Goal: Task Accomplishment & Management: Use online tool/utility

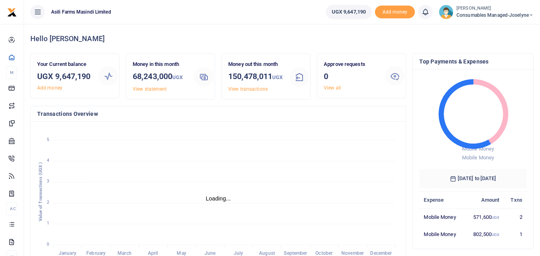
scroll to position [6, 6]
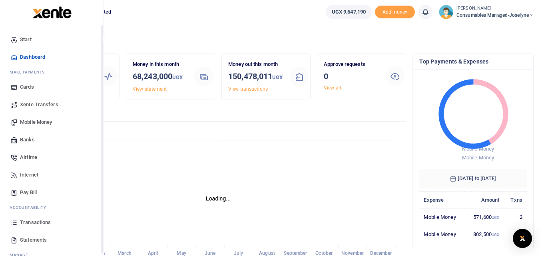
click at [17, 220] on icon at bounding box center [13, 222] width 7 height 7
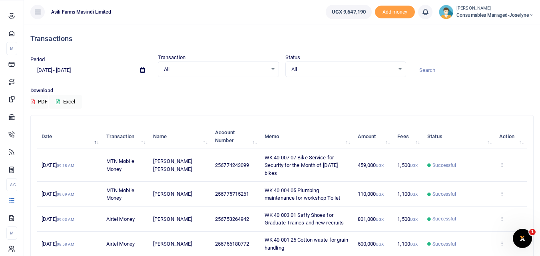
click at [13, 204] on icon at bounding box center [11, 200] width 7 height 7
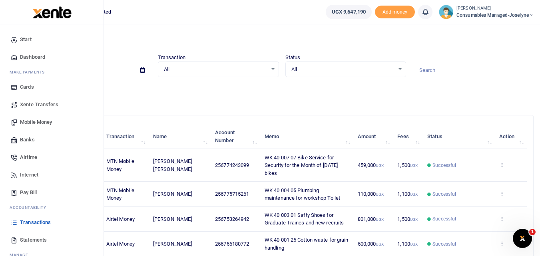
click at [32, 121] on span "Mobile Money" at bounding box center [36, 122] width 32 height 8
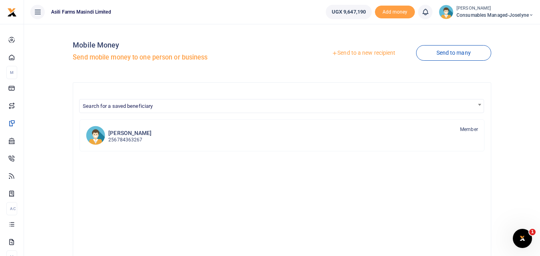
click at [367, 52] on link "Send to a new recipient" at bounding box center [363, 53] width 104 height 14
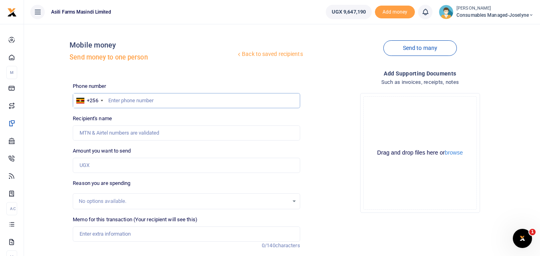
click at [129, 103] on input "text" at bounding box center [186, 100] width 227 height 15
type input "763908300"
type input "[PERSON_NAME]"
type input "7"
type input "763908300"
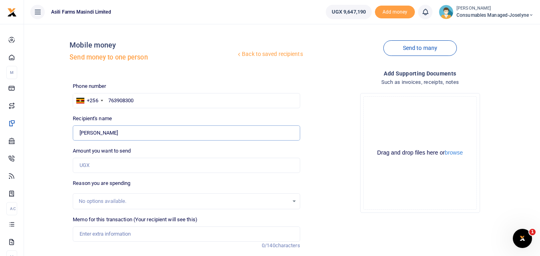
click at [129, 135] on input "Found" at bounding box center [186, 132] width 227 height 15
click at [101, 159] on input "Amount you want to send" at bounding box center [186, 165] width 227 height 15
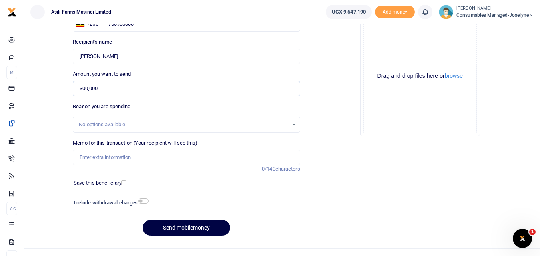
scroll to position [77, 0]
type input "300,000"
click at [103, 161] on input "Memo for this transaction (Your recipient will see this)" at bounding box center [186, 156] width 227 height 15
click at [80, 156] on input "Memo for this transaction (Your recipient will see this)" at bounding box center [186, 156] width 227 height 15
paste input "WK 40/003 / 05"
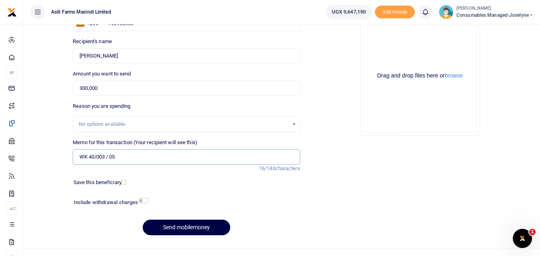
paste input "Safety sign posts Kilak"
click at [109, 157] on input "WK 40/003 / 05 Safety sign posts Kilak" at bounding box center [186, 156] width 227 height 15
type input "WK 40 003 05 Safety sign posts Kilak"
click at [187, 226] on button "Send mobilemoney" at bounding box center [187, 228] width 88 height 16
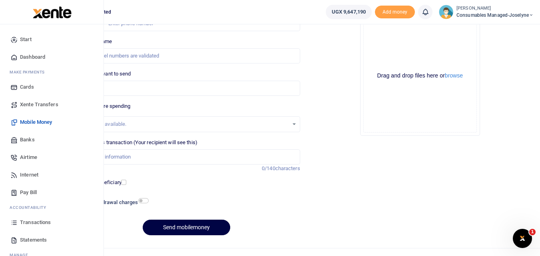
click at [15, 222] on icon at bounding box center [13, 222] width 7 height 7
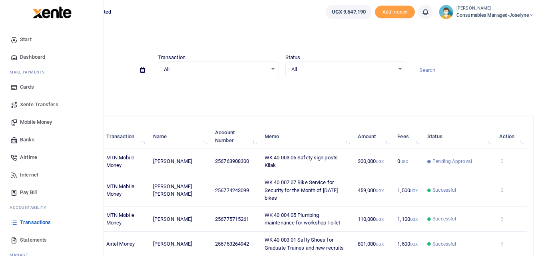
click at [36, 121] on span "Mobile Money" at bounding box center [36, 122] width 32 height 8
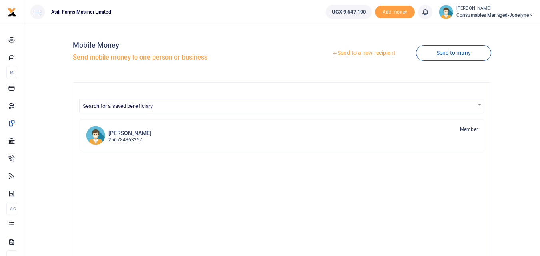
click at [359, 50] on link "Send to a new recipient" at bounding box center [363, 53] width 104 height 14
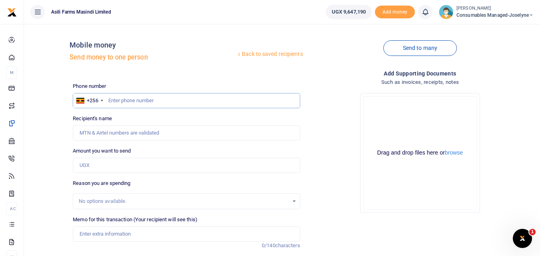
click at [111, 98] on input "text" at bounding box center [186, 100] width 227 height 15
type input "774689227"
type input "[PERSON_NAME]"
type input "774689227"
click at [91, 171] on input "Amount you want to send" at bounding box center [186, 165] width 227 height 15
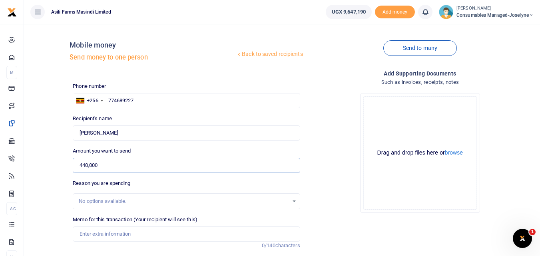
type input "440,000"
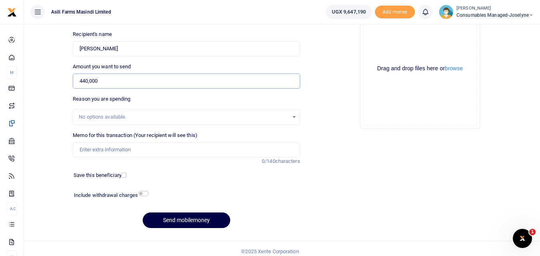
scroll to position [90, 0]
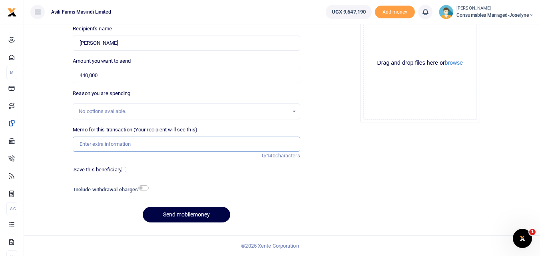
click at [102, 140] on input "Memo for this transaction (Your recipient will see this)" at bounding box center [186, 144] width 227 height 15
paste input "WK 40/003 / 02"
paste input "WK 40/003 / 03"
click at [110, 146] on input "WK 40/003 / 02 WK 40/003 / 03 Overalls for new recruits and Wllders" at bounding box center [186, 144] width 227 height 15
click at [157, 215] on button "Send mobilemoney" at bounding box center [187, 215] width 88 height 16
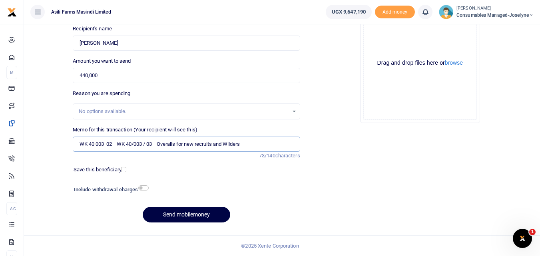
click at [147, 143] on input "WK 40 003 02 WK 40/003 / 03 Overalls for new recruits and Wllders" at bounding box center [186, 144] width 227 height 15
type input "WK 40 003 02 WK 40 003 03 Overalls for new recruits and Wllders"
click at [185, 213] on button "Send mobilemoney" at bounding box center [187, 215] width 88 height 16
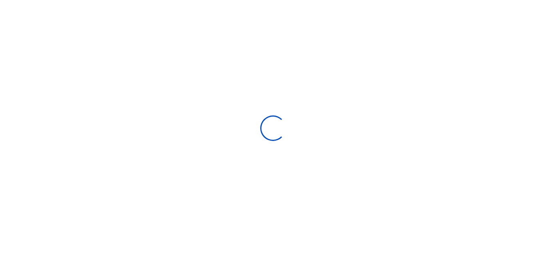
select select "Loading bundles"
select select
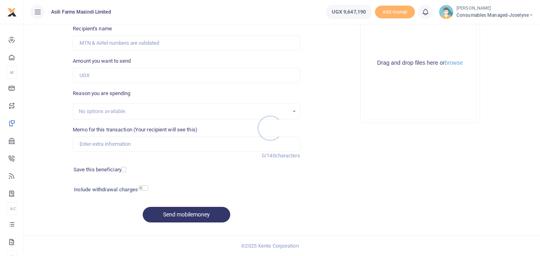
scroll to position [90, 0]
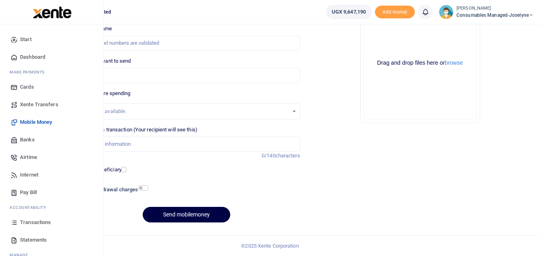
click at [14, 225] on icon at bounding box center [13, 222] width 7 height 7
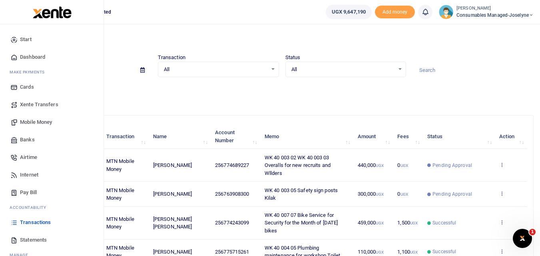
click at [33, 119] on span "Mobile Money" at bounding box center [36, 122] width 32 height 8
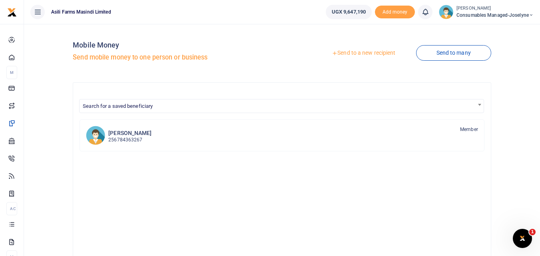
click at [363, 51] on link "Send to a new recipient" at bounding box center [363, 53] width 104 height 14
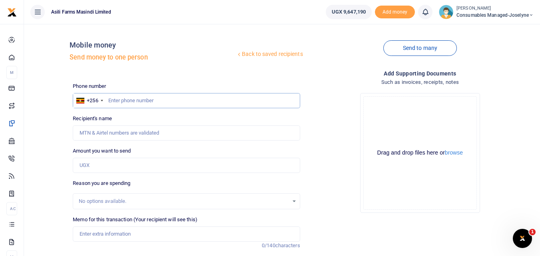
click at [116, 102] on input "text" at bounding box center [186, 100] width 227 height 15
type input "761967510"
type input "[PERSON_NAME]"
type input "7619675101"
type input "761967510"
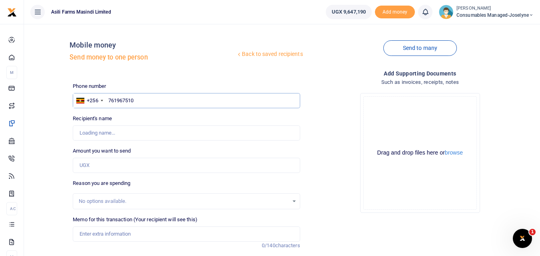
type input "Mathew Olum"
type input "761967510"
click at [102, 170] on input "Amount you want to send" at bounding box center [186, 165] width 227 height 15
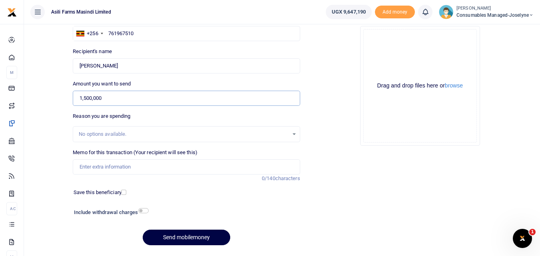
scroll to position [90, 0]
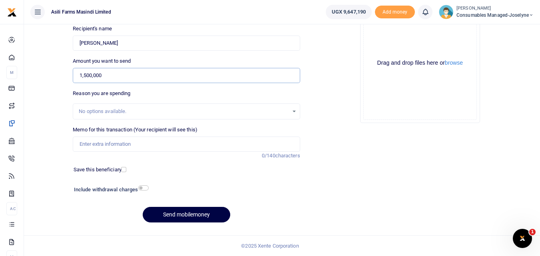
type input "1,500,000"
click at [97, 145] on input "Memo for this transaction (Your recipient will see this)" at bounding box center [186, 144] width 227 height 15
paste input "WK 40/004 / 04"
click at [96, 163] on div "Phone number +256 Uganda +256 761967510 Phone is required. Recipient's name Fou…" at bounding box center [186, 110] width 233 height 237
click at [129, 139] on input "WK 40/004 / 04" at bounding box center [186, 144] width 227 height 15
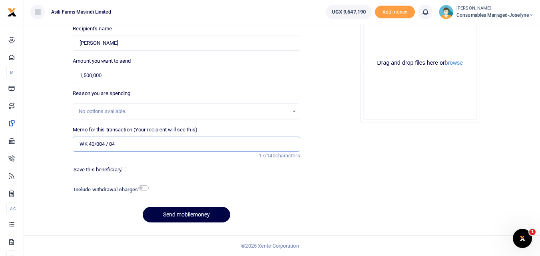
paste input "Hiring Cesspool truck for empty the waste - KILAK"
click at [121, 145] on input "WK 40/004 / 04 Hiring Cesspool truck for empty the waste - KILAK" at bounding box center [186, 144] width 227 height 15
click at [107, 143] on input "WK 40/004 / 04 Hiring Cesspool truck for empty the waste - KILAK" at bounding box center [186, 144] width 227 height 15
click at [173, 214] on button "Send mobilemoney" at bounding box center [187, 215] width 88 height 16
click at [216, 145] on input "WK 40 004 04 Hiring Cesspool truck for empty the waste - KILAK" at bounding box center [186, 144] width 227 height 15
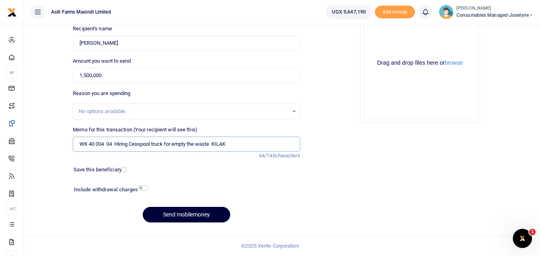
type input "WK 40 004 04 Hiring Cesspool truck for empty the waste KILAK"
click at [188, 212] on button "Send mobilemoney" at bounding box center [187, 215] width 88 height 16
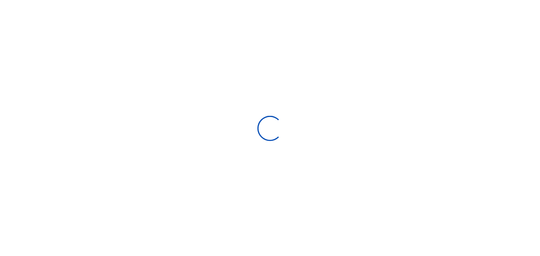
scroll to position [90, 0]
select select
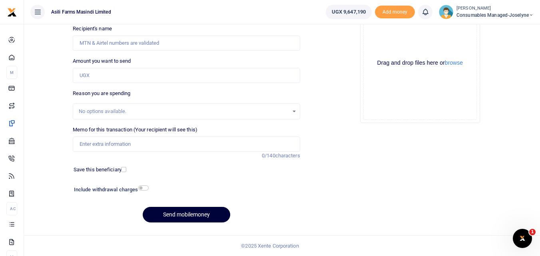
scroll to position [0, 0]
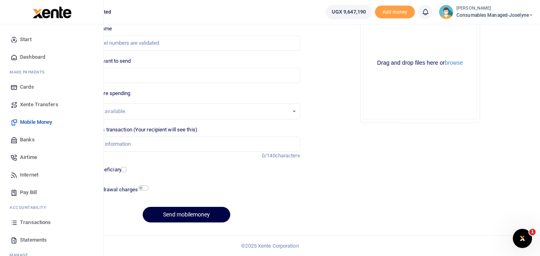
click at [17, 221] on icon at bounding box center [13, 222] width 7 height 7
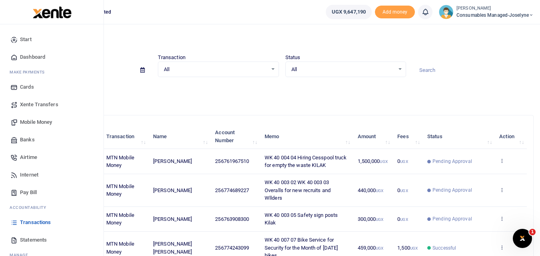
click at [43, 125] on span "Mobile Money" at bounding box center [36, 122] width 32 height 8
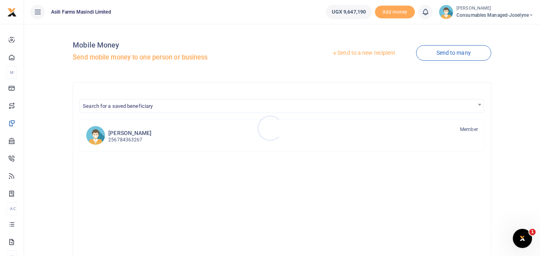
click at [355, 52] on div at bounding box center [270, 128] width 540 height 256
click at [355, 52] on link "Send to a new recipient" at bounding box center [363, 53] width 104 height 14
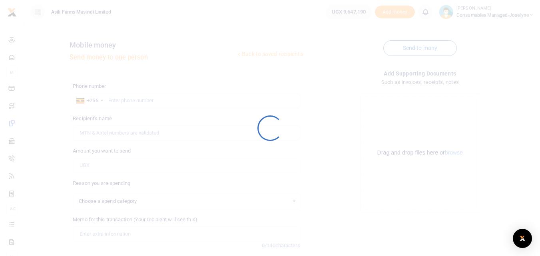
select select
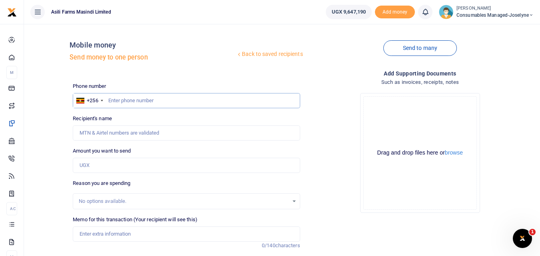
click at [122, 101] on input "text" at bounding box center [186, 100] width 227 height 15
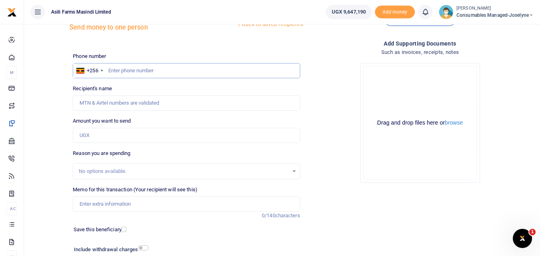
scroll to position [30, 0]
click at [123, 67] on input "text" at bounding box center [186, 70] width 227 height 15
type input "753264942"
click at [92, 135] on input "Amount you want to send" at bounding box center [186, 134] width 227 height 15
type input "[PERSON_NAME]"
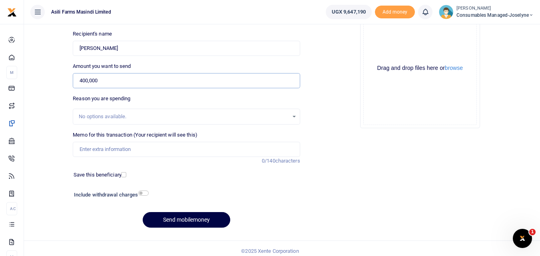
scroll to position [88, 0]
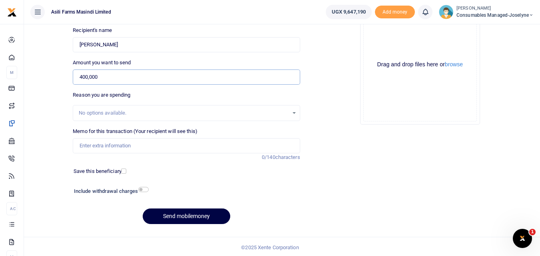
type input "400,000"
click at [88, 149] on input "Memo for this transaction (Your recipient will see this)" at bounding box center [186, 145] width 227 height 15
paste input "WK 40 /001 / 17"
click at [109, 144] on input "WK 40 /001 / 17 Cutting discs for welding maintenance" at bounding box center [186, 145] width 227 height 15
type input "WK 40 001 17 Cutting discs for welding maintenance"
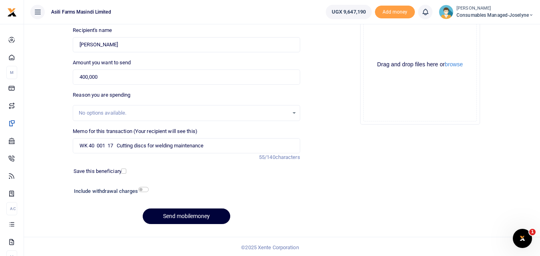
click at [160, 214] on button "Send mobilemoney" at bounding box center [187, 217] width 88 height 16
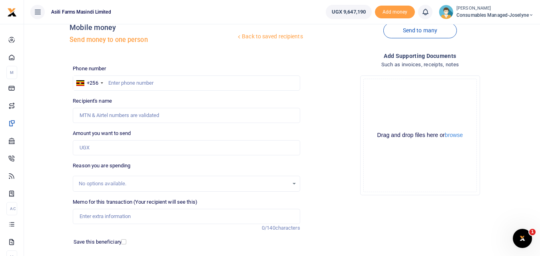
scroll to position [12, 0]
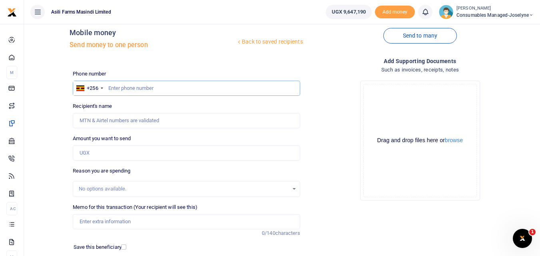
click at [152, 88] on input "text" at bounding box center [186, 88] width 227 height 15
type input "787083730"
type input "[PERSON_NAME]"
type input "787083730"
click at [102, 155] on input "Amount you want to send" at bounding box center [186, 152] width 227 height 15
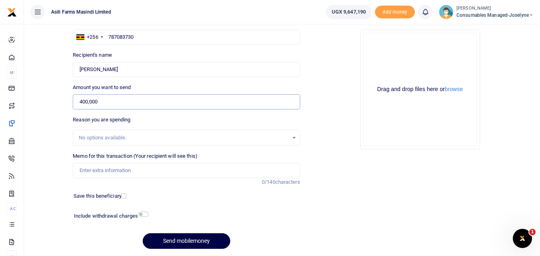
scroll to position [86, 0]
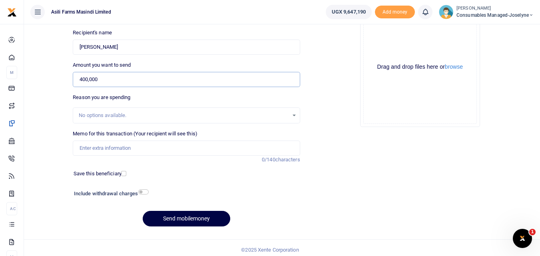
type input "400,000"
click at [106, 150] on input "Memo for this transaction (Your recipient will see this)" at bounding box center [186, 148] width 227 height 15
click at [78, 152] on input "Memo for this transaction (Your recipient will see this)" at bounding box center [186, 148] width 227 height 15
paste input "WK 40 /001 / 03"
click at [108, 147] on input "WK 40 /001 / 03 Cutting and bending the 4 Galvanized plates for Combine header …" at bounding box center [186, 148] width 227 height 15
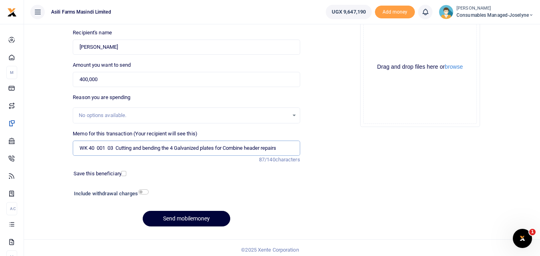
type input "WK 40 001 03 Cutting and bending the 4 Galvanized plates for Combine header rep…"
click at [176, 218] on button "Send mobilemoney" at bounding box center [187, 219] width 88 height 16
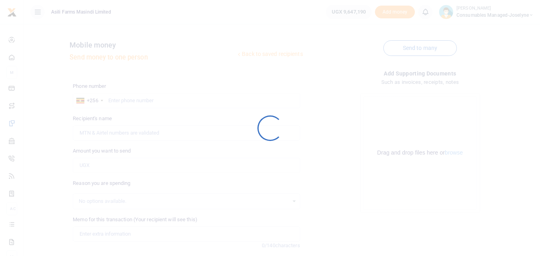
scroll to position [85, 0]
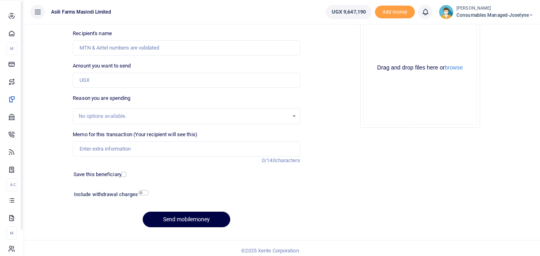
click at [9, 209] on link "Transactions" at bounding box center [11, 200] width 11 height 18
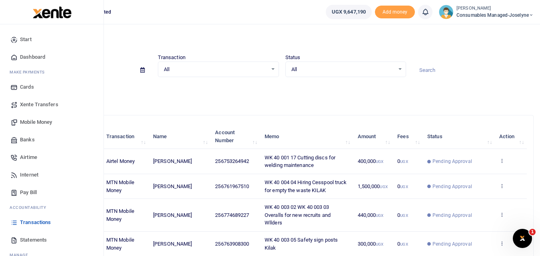
click at [27, 121] on span "Mobile Money" at bounding box center [36, 122] width 32 height 8
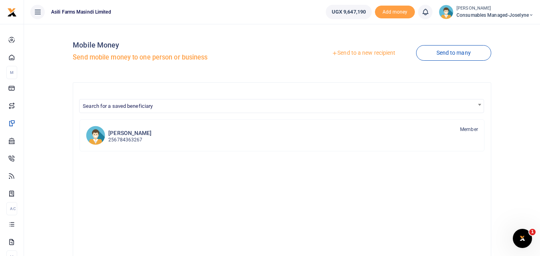
click at [355, 52] on link "Send to a new recipient" at bounding box center [363, 53] width 104 height 14
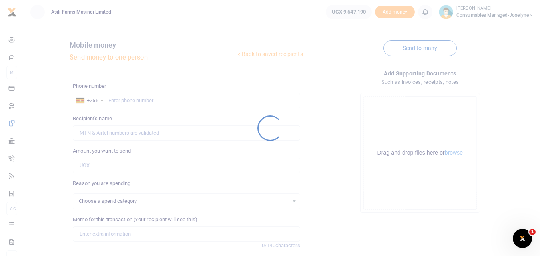
select select
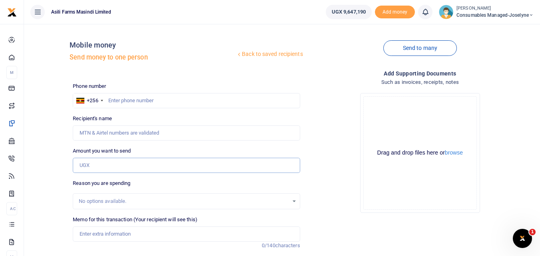
click at [95, 164] on input "Amount you want to send" at bounding box center [186, 165] width 227 height 15
type input "1,378,048"
click at [128, 95] on input "text" at bounding box center [186, 100] width 227 height 15
type input "759733736"
type input "[PERSON_NAME]"
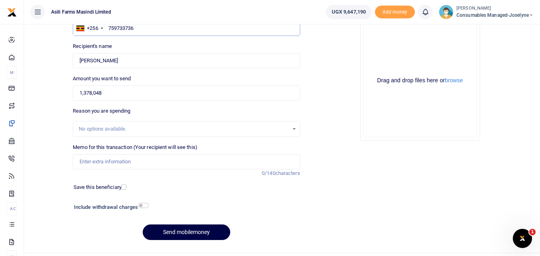
scroll to position [73, 0]
type input "759733736"
click at [133, 160] on input "Memo for this transaction (Your recipient will see this)" at bounding box center [186, 161] width 227 height 15
paste input "WK 40 /001 / 41"
paste input "Pag Oil for AC"
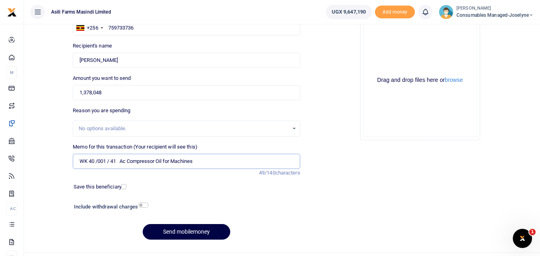
click at [111, 161] on input "WK 40 /001 / 41 Ac Compressor Oil for Machines" at bounding box center [186, 161] width 227 height 15
type input "WK 40 001 41 Ac Compressor Oil for Machines"
click at [183, 229] on button "Send mobilemoney" at bounding box center [187, 232] width 88 height 16
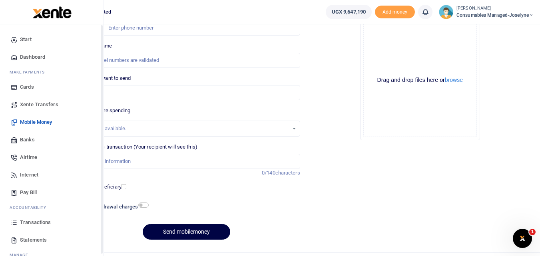
click at [14, 221] on icon at bounding box center [13, 222] width 7 height 7
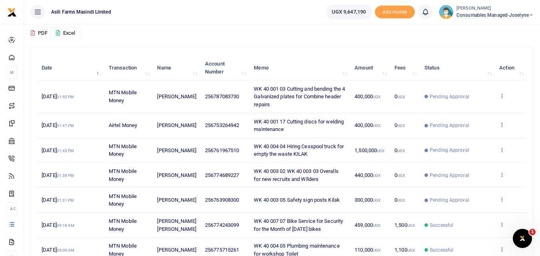
scroll to position [70, 0]
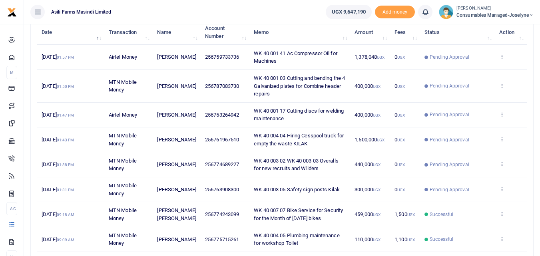
scroll to position [105, 0]
click at [502, 186] on icon at bounding box center [501, 188] width 5 height 6
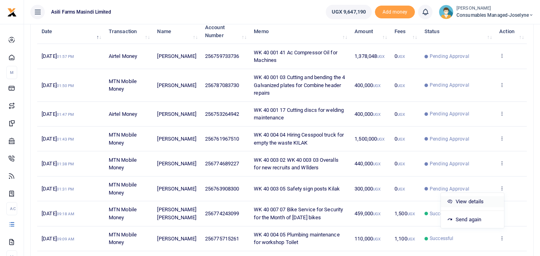
click at [479, 204] on link "View details" at bounding box center [472, 201] width 63 height 11
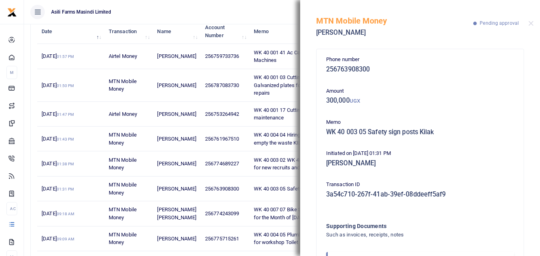
scroll to position [48, 0]
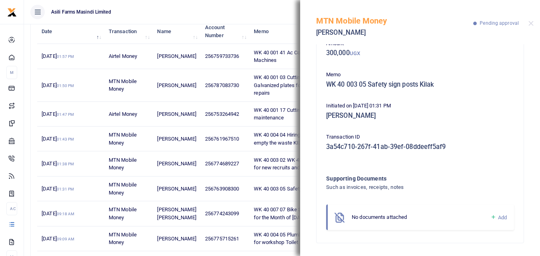
click at [490, 217] on icon at bounding box center [493, 217] width 6 height 7
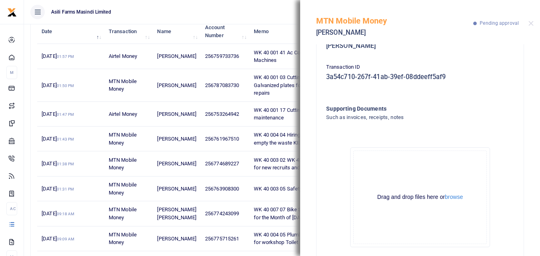
scroll to position [138, 0]
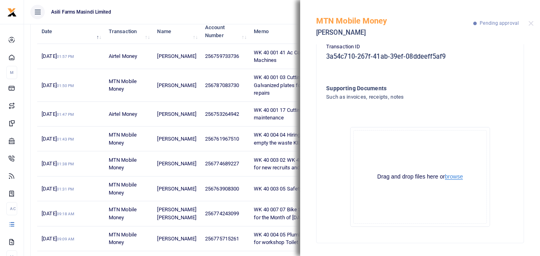
click at [454, 176] on button "browse" at bounding box center [454, 177] width 18 height 6
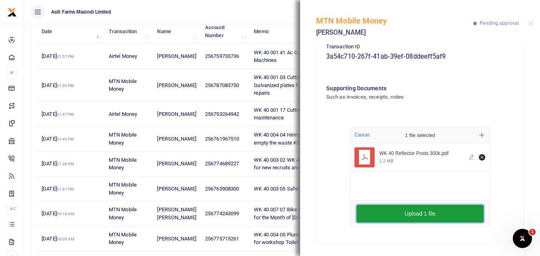
click at [402, 212] on button "Upload 1 file" at bounding box center [419, 214] width 127 height 18
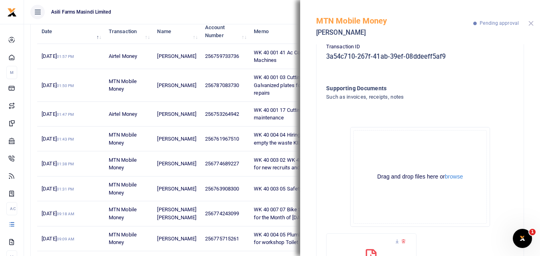
click at [532, 24] on button "Close" at bounding box center [530, 23] width 5 height 5
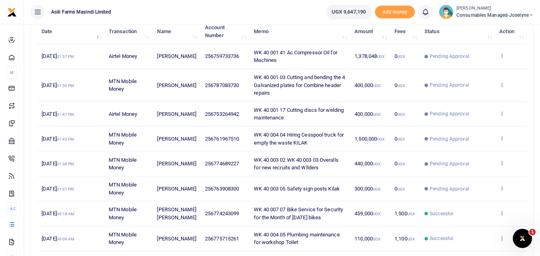
click at [502, 163] on icon at bounding box center [501, 163] width 5 height 6
click at [471, 179] on link "View details" at bounding box center [472, 176] width 63 height 11
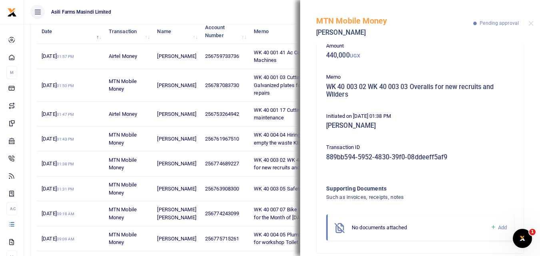
scroll to position [56, 0]
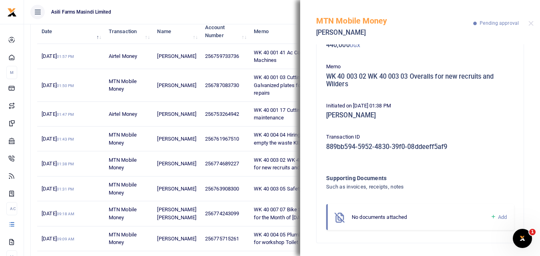
click at [490, 214] on icon at bounding box center [493, 216] width 6 height 7
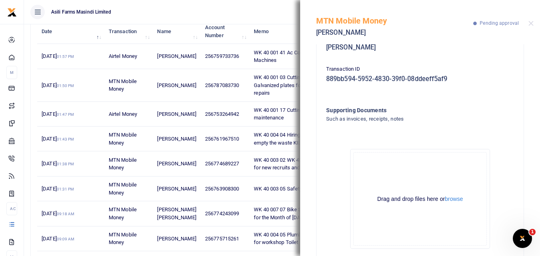
scroll to position [145, 0]
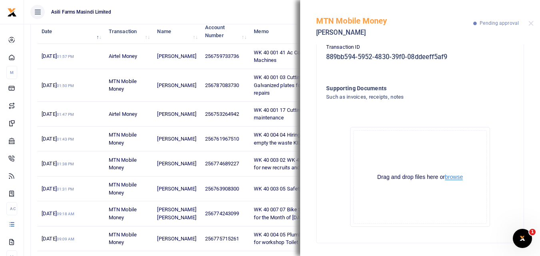
click at [456, 176] on button "browse" at bounding box center [454, 177] width 18 height 6
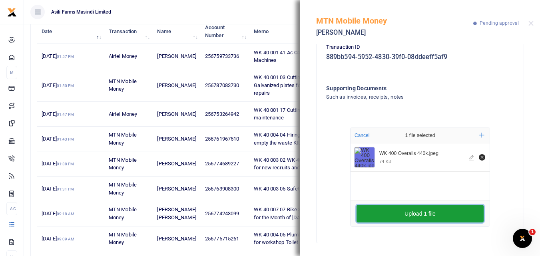
click at [437, 218] on button "Upload 1 file" at bounding box center [419, 214] width 127 height 18
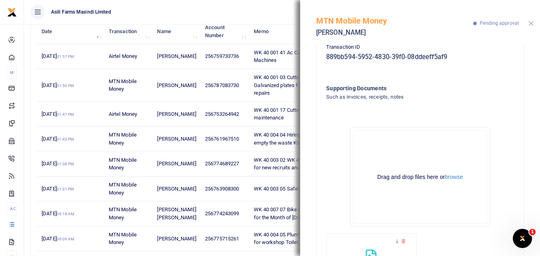
click at [531, 22] on button "Close" at bounding box center [530, 23] width 5 height 5
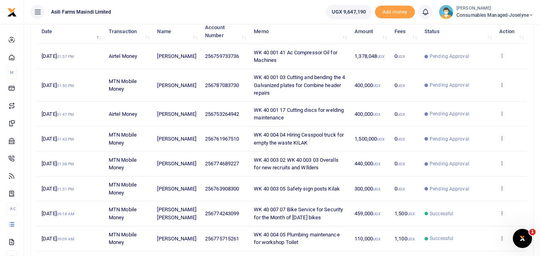
click at [501, 139] on icon at bounding box center [501, 138] width 5 height 6
click at [474, 157] on link "View details" at bounding box center [472, 151] width 63 height 11
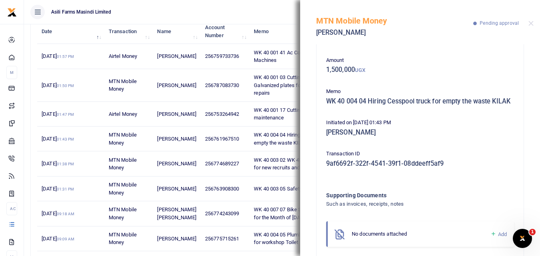
scroll to position [56, 0]
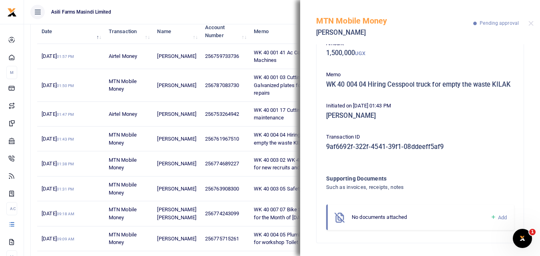
click at [490, 217] on icon at bounding box center [493, 217] width 6 height 7
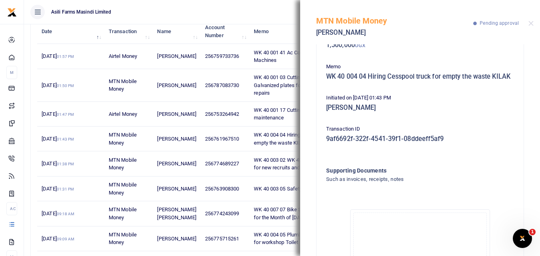
scroll to position [145, 0]
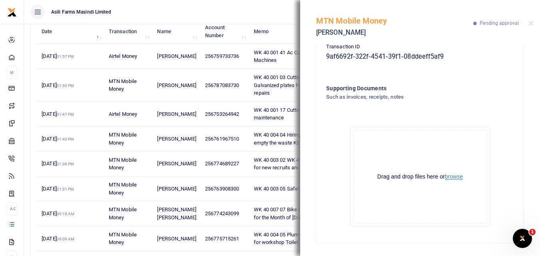
click at [457, 179] on button "browse" at bounding box center [454, 177] width 18 height 6
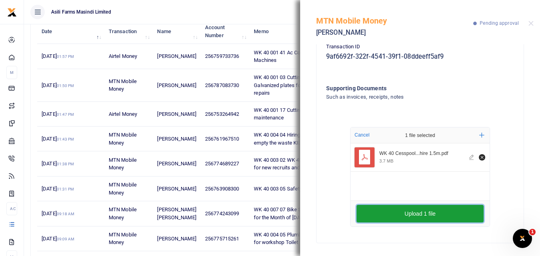
click at [413, 219] on button "Upload 1 file" at bounding box center [419, 214] width 127 height 18
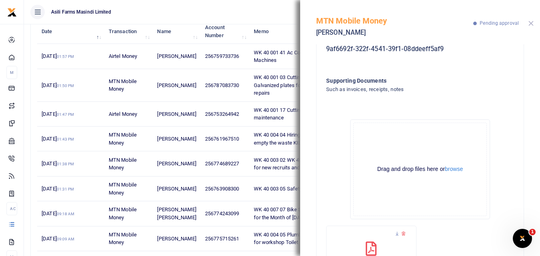
click at [531, 22] on button "Close" at bounding box center [530, 23] width 5 height 5
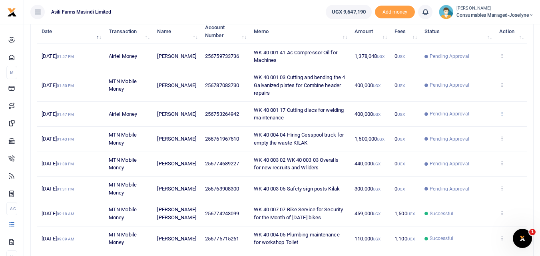
click at [504, 111] on icon at bounding box center [501, 114] width 5 height 6
click at [472, 125] on link "View details" at bounding box center [472, 126] width 63 height 11
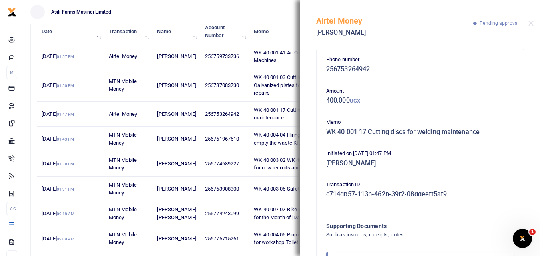
scroll to position [48, 0]
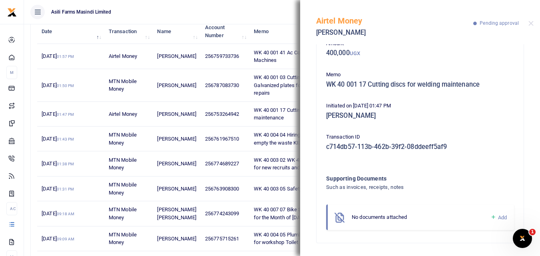
click at [490, 217] on icon at bounding box center [493, 217] width 6 height 7
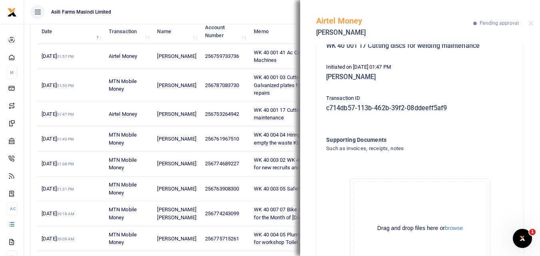
scroll to position [138, 0]
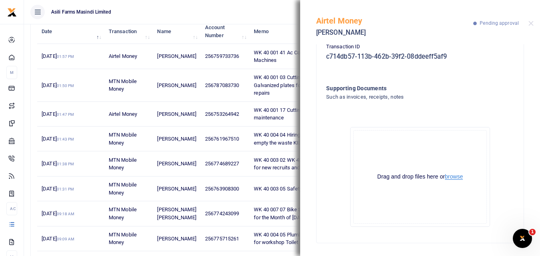
click at [455, 178] on button "browse" at bounding box center [454, 177] width 18 height 6
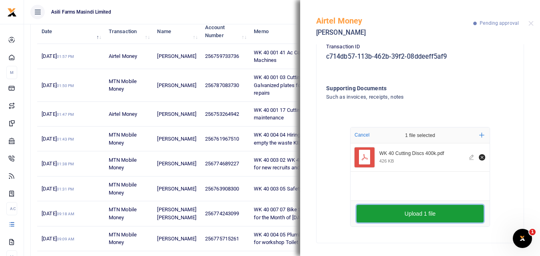
click at [366, 207] on button "Upload 1 file" at bounding box center [419, 214] width 127 height 18
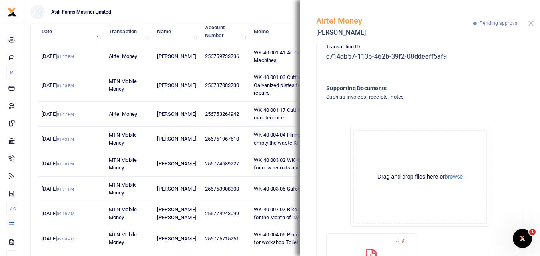
click at [533, 23] on button "Close" at bounding box center [530, 23] width 5 height 5
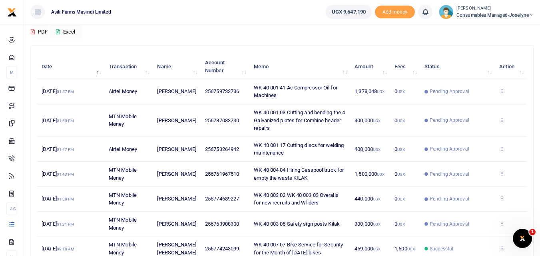
scroll to position [70, 0]
click at [499, 122] on icon at bounding box center [501, 120] width 5 height 6
click at [483, 130] on link "View details" at bounding box center [472, 133] width 63 height 11
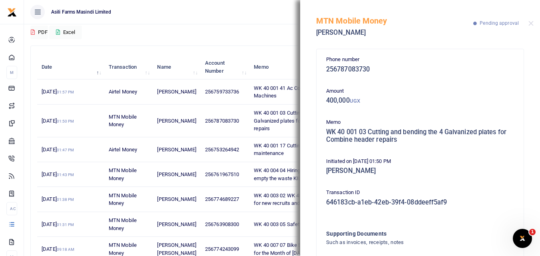
scroll to position [56, 0]
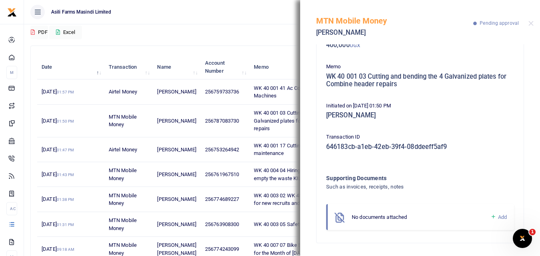
click at [490, 215] on icon at bounding box center [493, 216] width 6 height 7
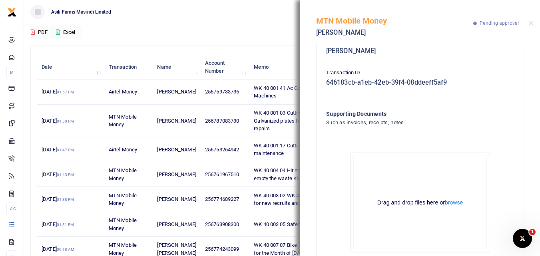
scroll to position [145, 0]
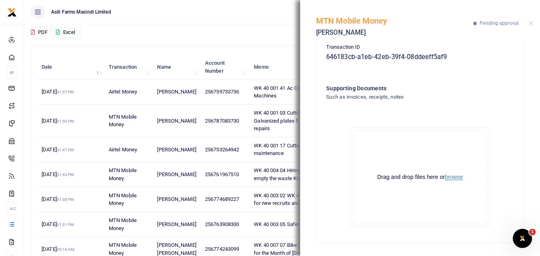
click at [456, 177] on button "browse" at bounding box center [454, 177] width 18 height 6
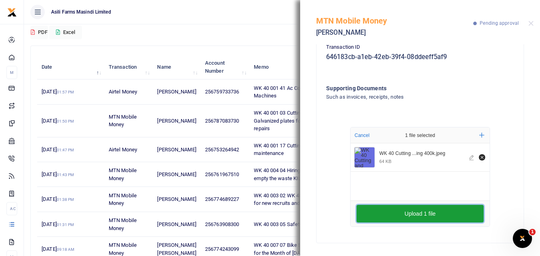
click at [393, 215] on button "Upload 1 file" at bounding box center [419, 214] width 127 height 18
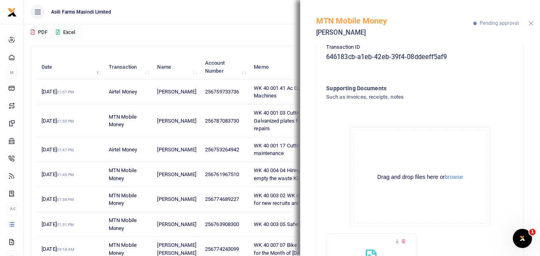
click at [531, 23] on button "Close" at bounding box center [530, 23] width 5 height 5
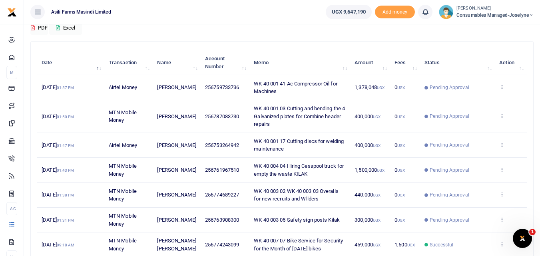
scroll to position [73, 0]
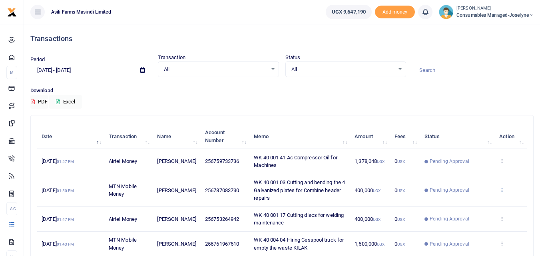
click at [501, 192] on icon at bounding box center [501, 190] width 5 height 6
click at [479, 201] on link "View details" at bounding box center [472, 202] width 63 height 11
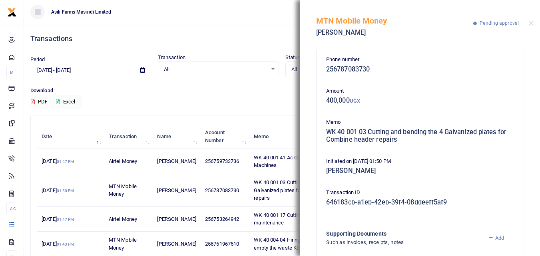
scroll to position [89, 0]
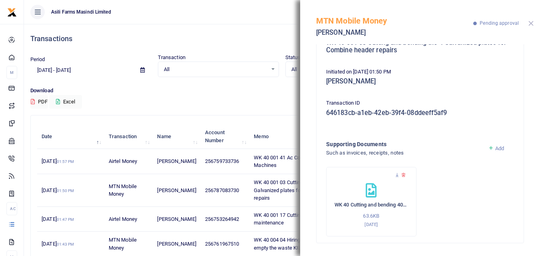
click at [529, 23] on button "Close" at bounding box center [530, 23] width 5 height 5
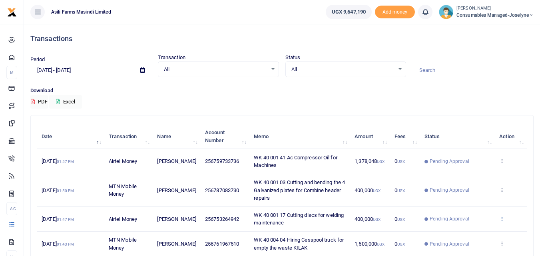
click at [502, 218] on icon at bounding box center [501, 219] width 5 height 6
click at [479, 191] on link "View details" at bounding box center [472, 188] width 63 height 11
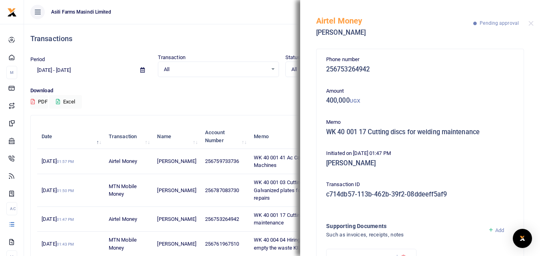
scroll to position [82, 0]
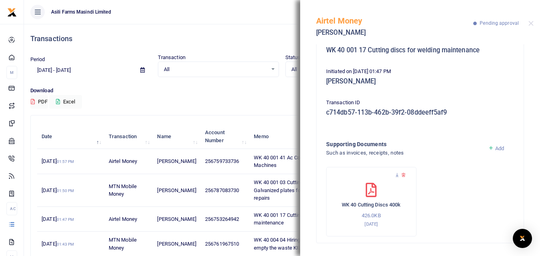
click at [533, 23] on div "Airtel Money [PERSON_NAME] Pending approval" at bounding box center [420, 22] width 240 height 44
click at [531, 21] on button "Close" at bounding box center [530, 23] width 5 height 5
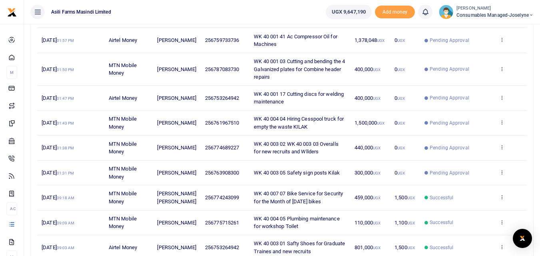
scroll to position [122, 0]
click at [499, 122] on icon at bounding box center [501, 122] width 5 height 6
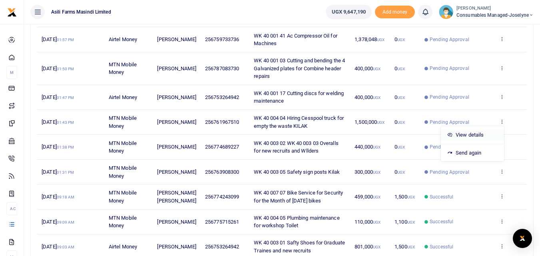
click at [480, 138] on link "View details" at bounding box center [472, 134] width 63 height 11
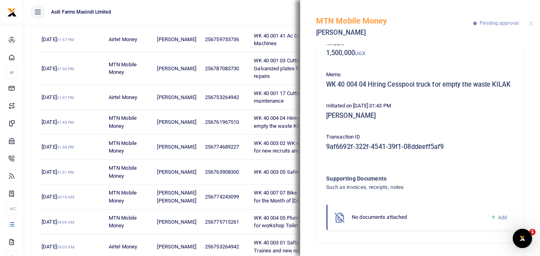
scroll to position [0, 0]
click at [490, 215] on icon at bounding box center [493, 217] width 6 height 7
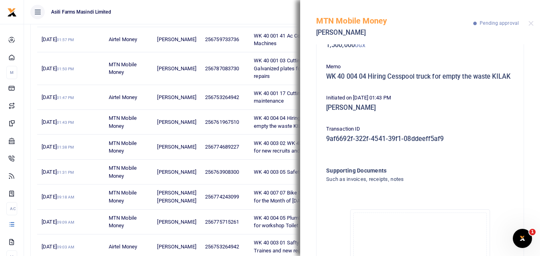
scroll to position [145, 0]
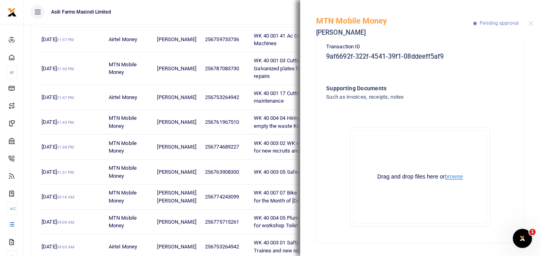
click at [453, 180] on button "browse" at bounding box center [454, 177] width 18 height 6
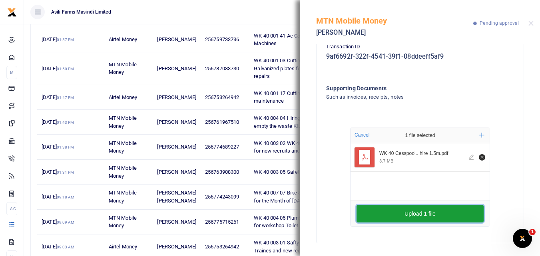
click at [380, 213] on button "Upload 1 file" at bounding box center [419, 214] width 127 height 18
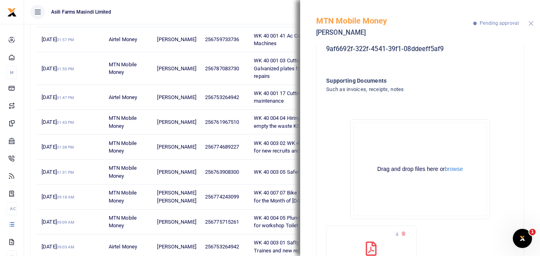
click at [531, 23] on button "Close" at bounding box center [530, 23] width 5 height 5
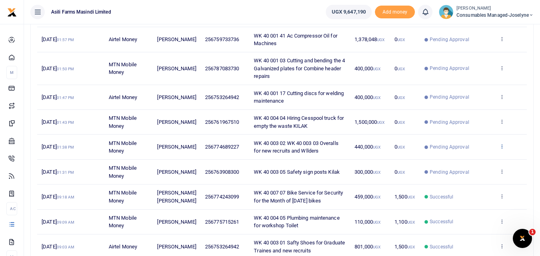
click at [501, 147] on icon at bounding box center [501, 146] width 5 height 6
click at [477, 159] on link "View details" at bounding box center [472, 159] width 63 height 11
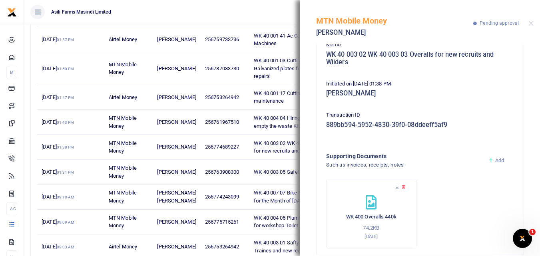
scroll to position [89, 0]
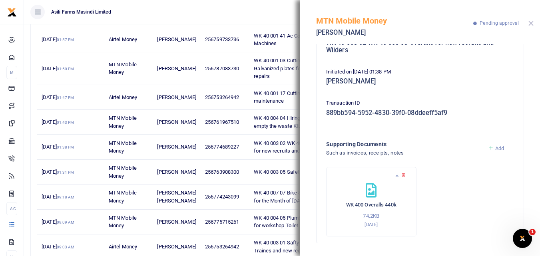
click at [529, 23] on button "Close" at bounding box center [530, 23] width 5 height 5
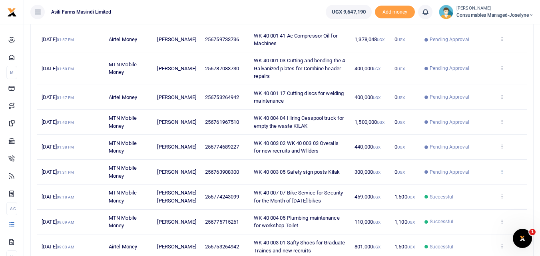
click at [501, 173] on icon at bounding box center [501, 172] width 5 height 6
click at [474, 186] on link "View details" at bounding box center [472, 184] width 63 height 11
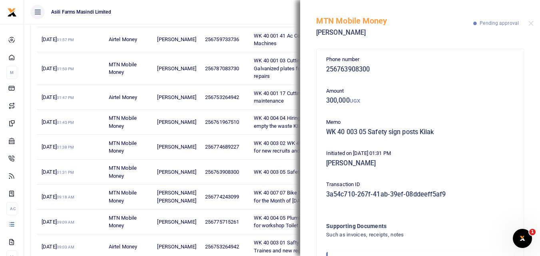
scroll to position [48, 0]
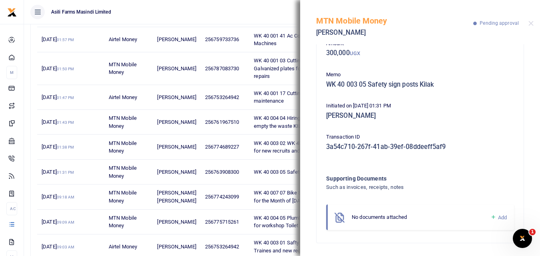
click at [490, 218] on icon at bounding box center [493, 217] width 6 height 7
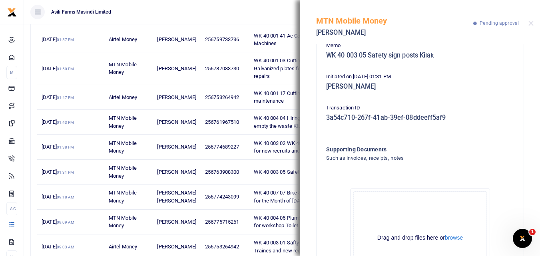
scroll to position [138, 0]
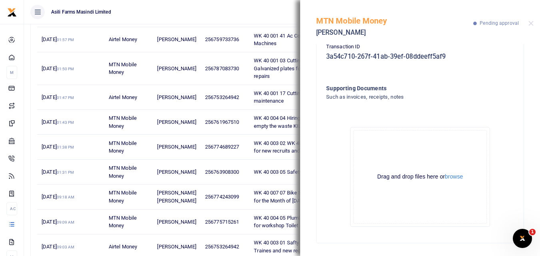
click at [448, 181] on div "Drag and drop files here or browse" at bounding box center [420, 177] width 133 height 8
click at [453, 176] on button "browse" at bounding box center [454, 177] width 18 height 6
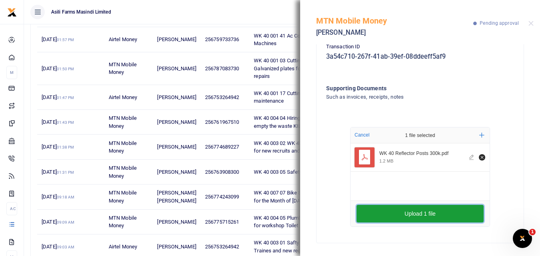
click at [369, 215] on button "Upload 1 file" at bounding box center [419, 214] width 127 height 18
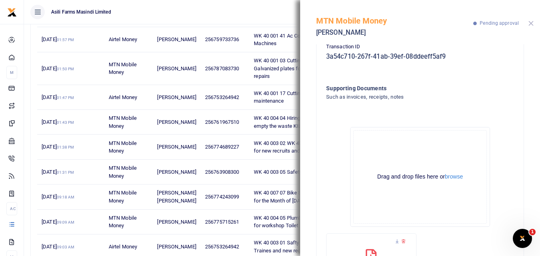
click at [531, 23] on button "Close" at bounding box center [530, 23] width 5 height 5
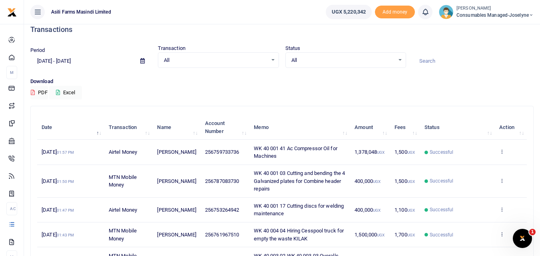
scroll to position [7, 0]
